Goal: Information Seeking & Learning: Learn about a topic

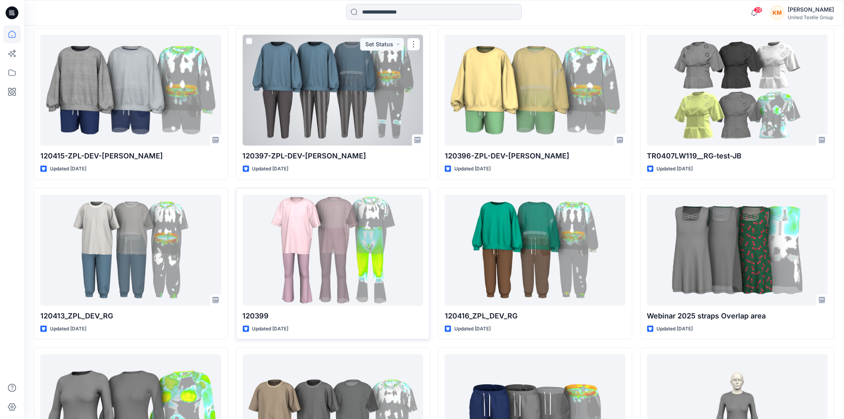
scroll to position [266, 0]
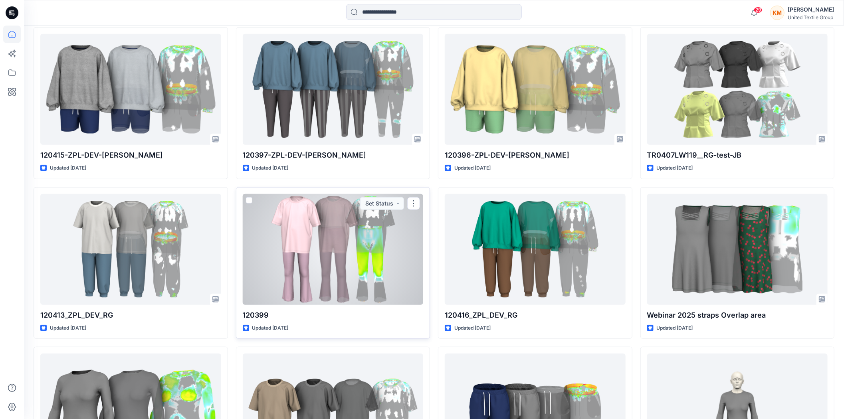
click at [360, 248] on div at bounding box center [333, 249] width 181 height 111
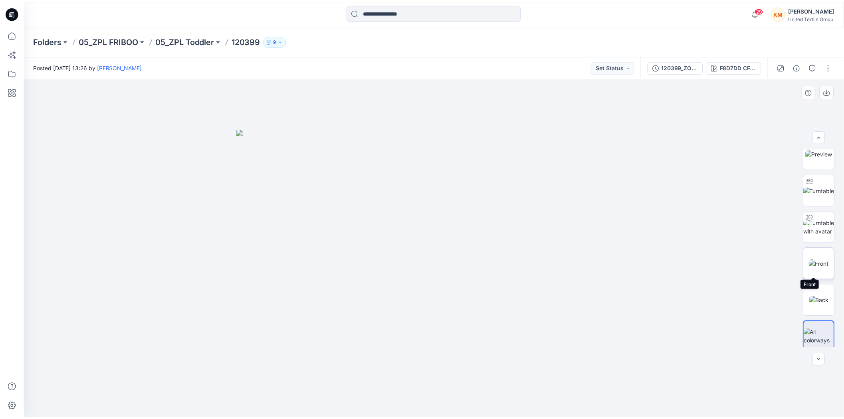
scroll to position [16, 0]
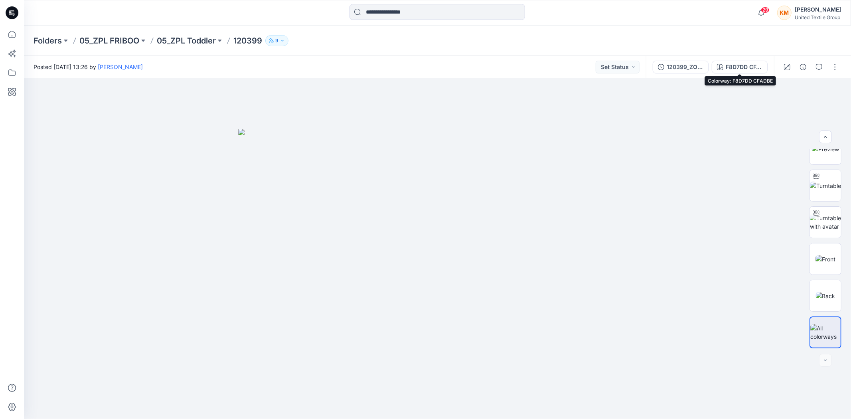
click at [733, 69] on div "F8D7DD CFADBE" at bounding box center [744, 67] width 37 height 9
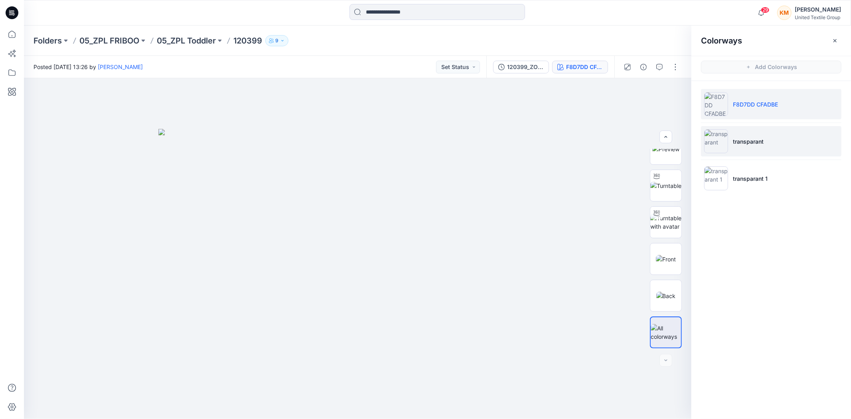
click at [720, 144] on img at bounding box center [716, 141] width 24 height 24
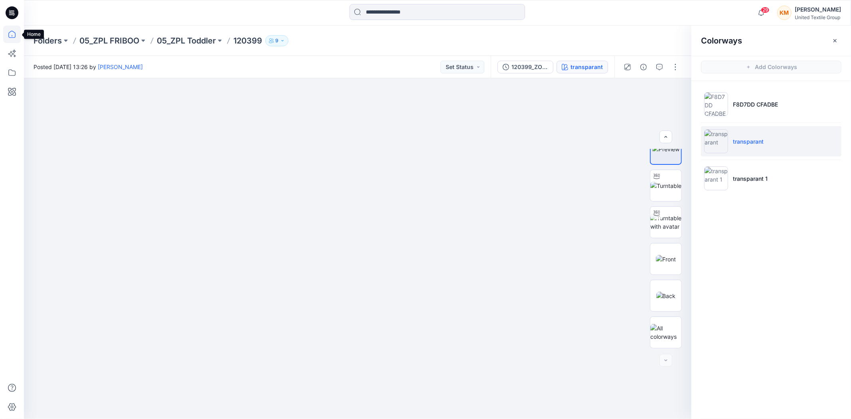
click at [10, 34] on icon at bounding box center [12, 35] width 18 height 18
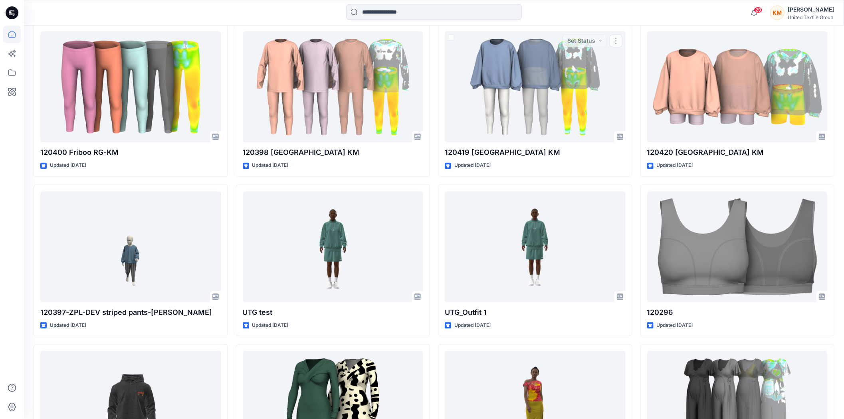
scroll to position [819, 0]
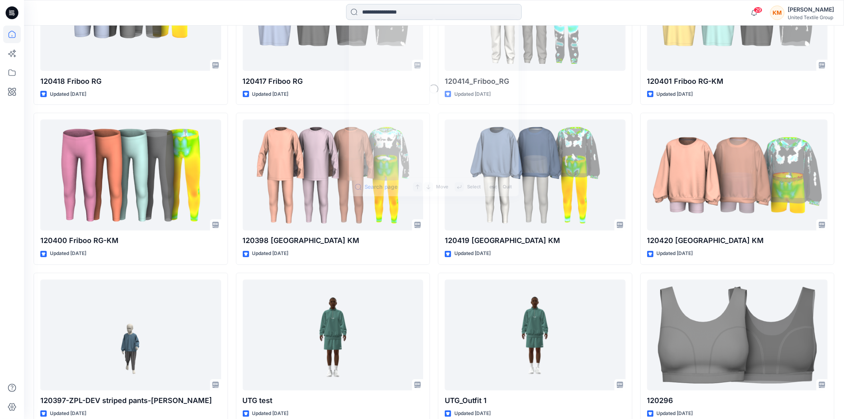
click at [393, 13] on input at bounding box center [434, 12] width 176 height 16
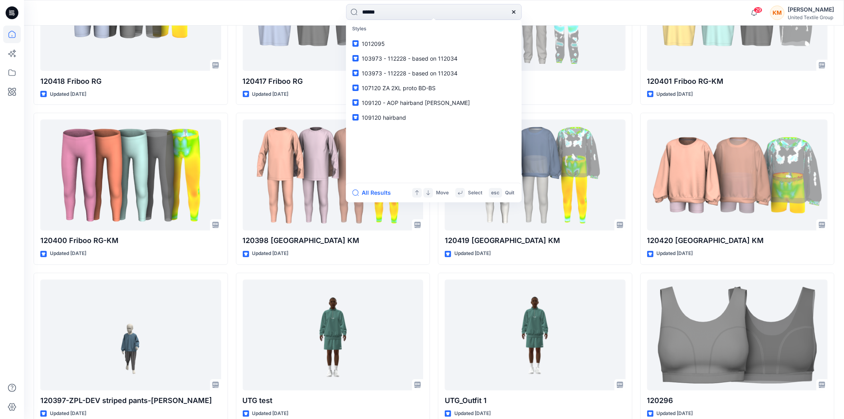
type input "******"
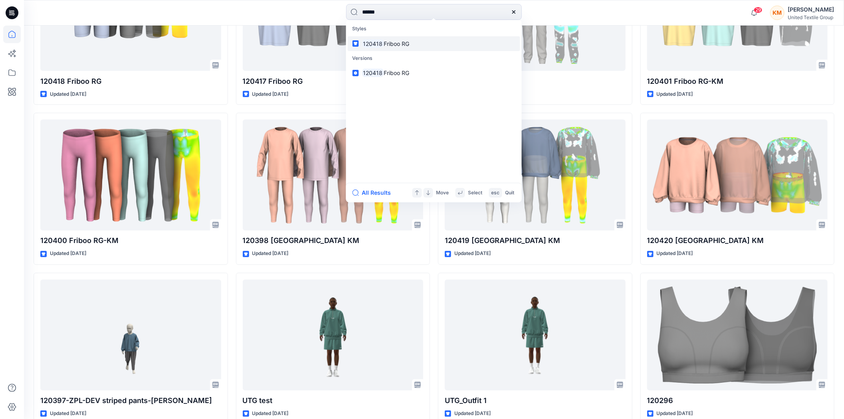
click at [409, 43] on span "Friboo RG" at bounding box center [397, 43] width 26 height 7
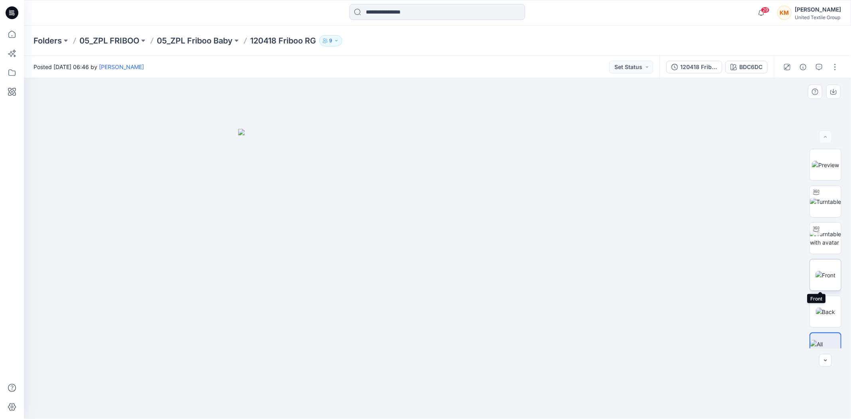
click at [825, 278] on img at bounding box center [826, 275] width 20 height 8
drag, startPoint x: 8, startPoint y: 36, endPoint x: 14, endPoint y: 38, distance: 6.3
click at [9, 35] on icon at bounding box center [12, 35] width 18 height 18
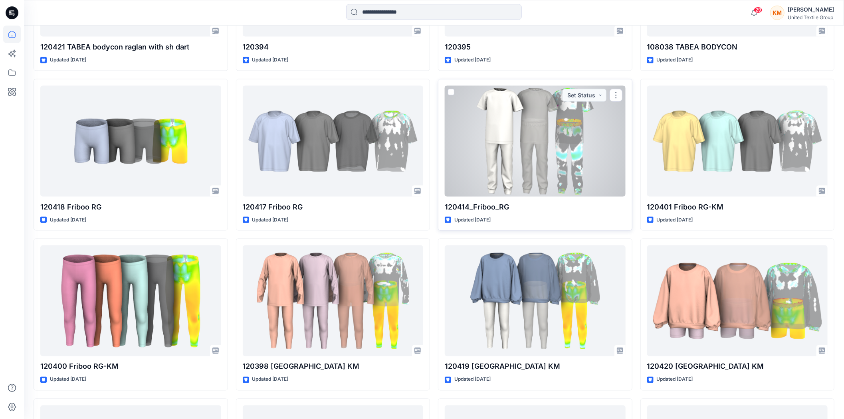
scroll to position [709, 0]
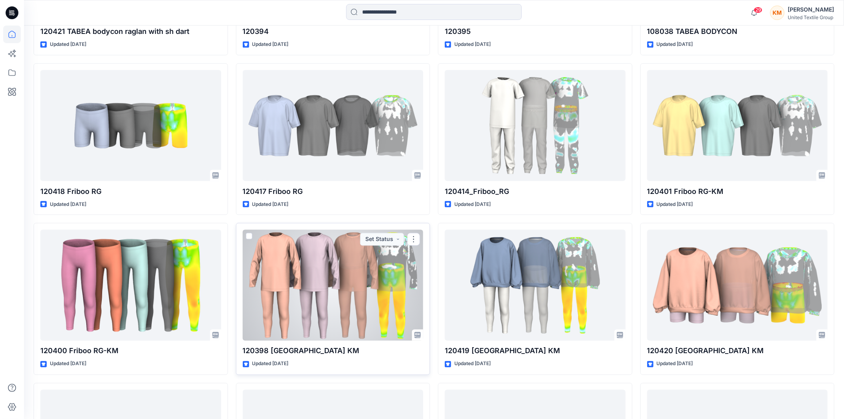
click at [320, 297] on div at bounding box center [333, 285] width 181 height 111
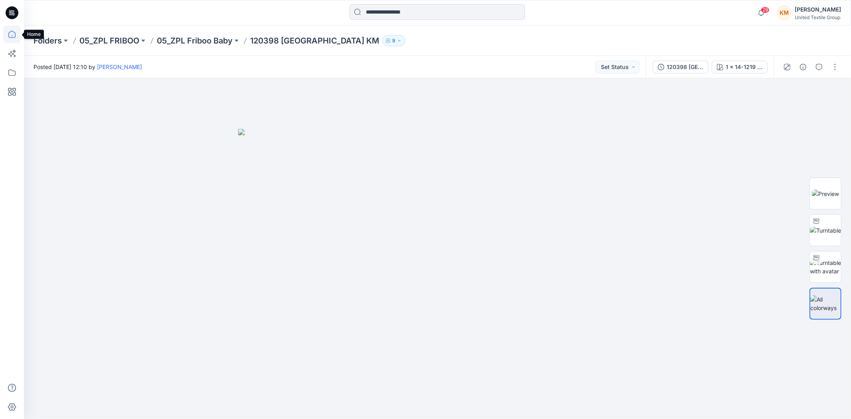
click at [13, 34] on icon at bounding box center [12, 35] width 18 height 18
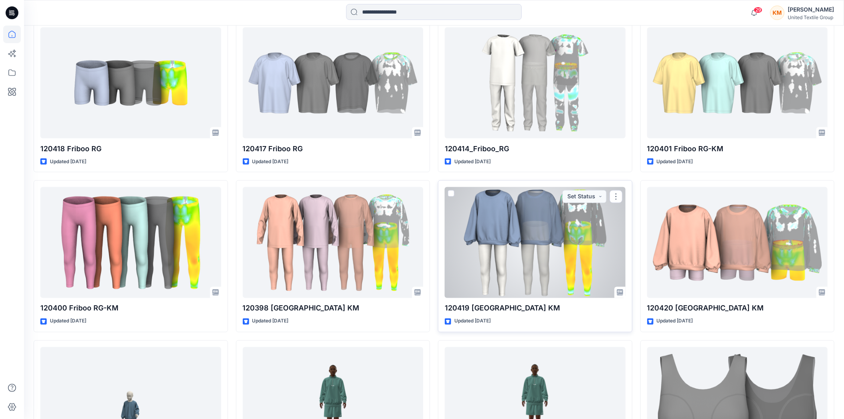
scroll to position [753, 0]
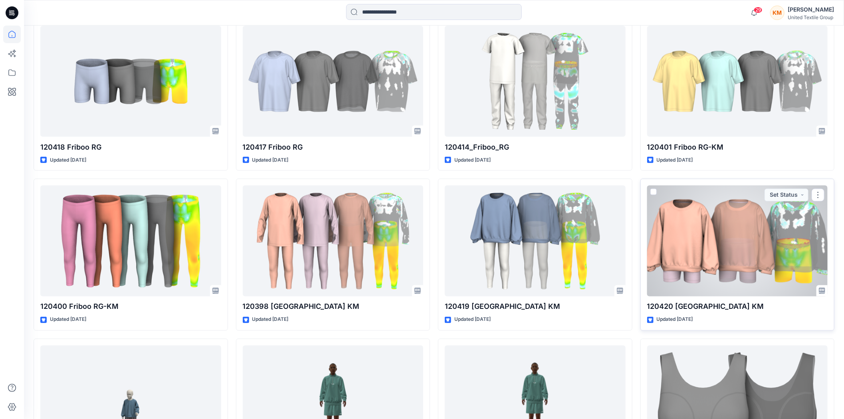
click at [691, 249] on div at bounding box center [737, 241] width 181 height 111
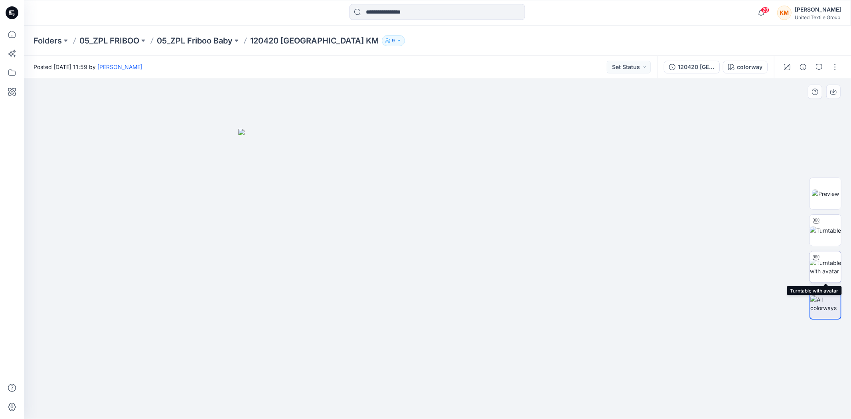
click at [820, 266] on img at bounding box center [825, 267] width 31 height 17
click at [14, 33] on icon at bounding box center [12, 35] width 18 height 18
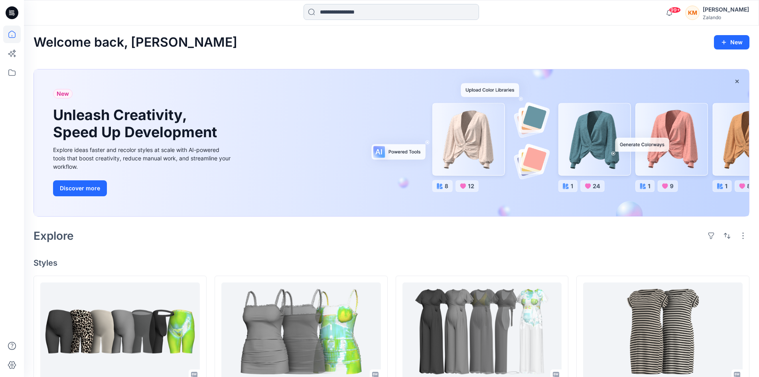
click at [371, 14] on input at bounding box center [392, 12] width 176 height 16
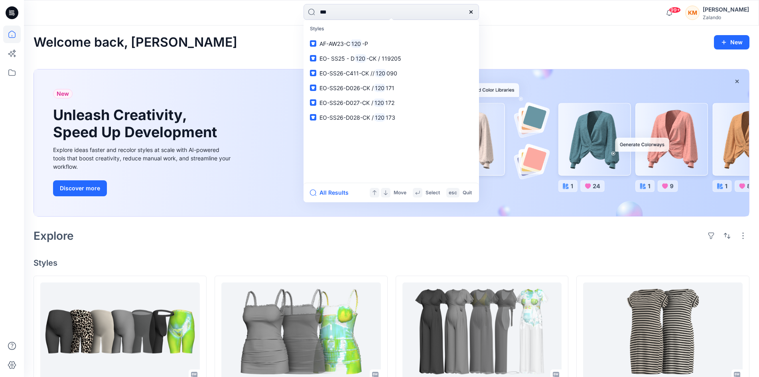
type input "***"
